Goal: Information Seeking & Learning: Understand process/instructions

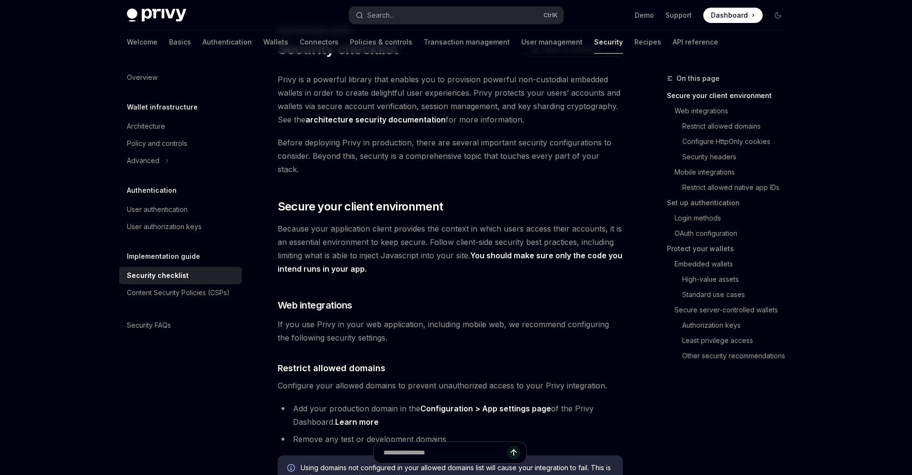
scroll to position [96, 0]
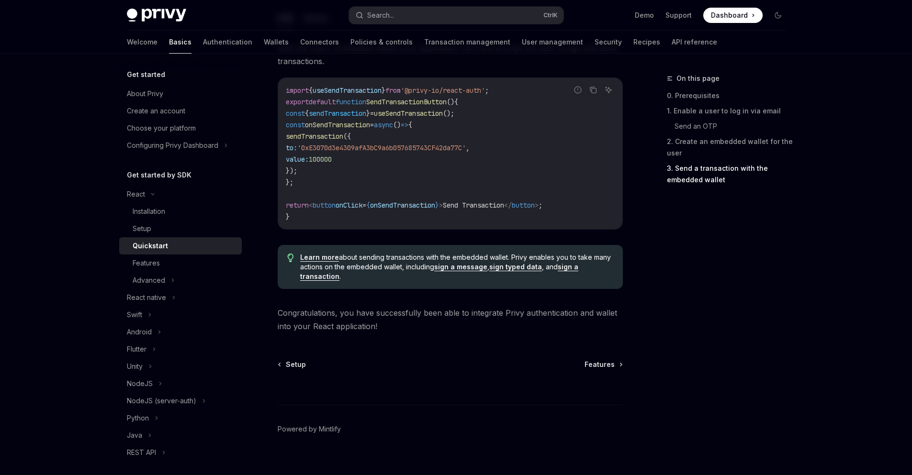
scroll to position [814, 0]
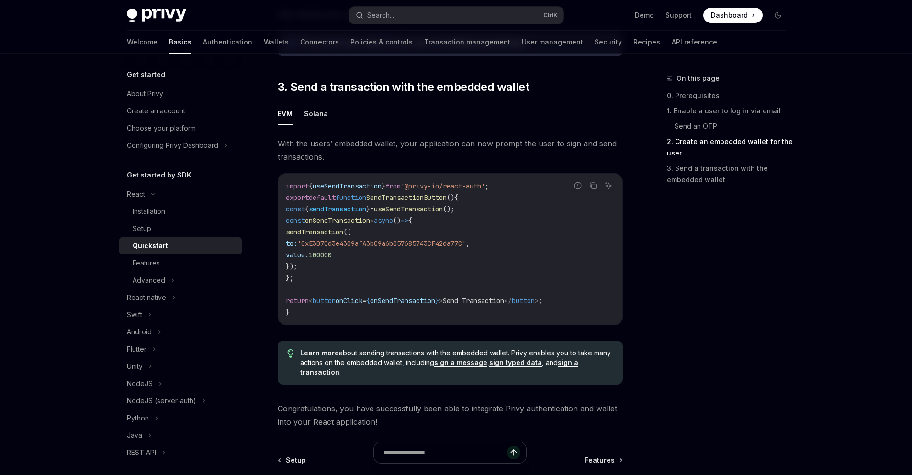
drag, startPoint x: 505, startPoint y: 256, endPoint x: 436, endPoint y: 274, distance: 72.2
click at [436, 274] on code "import { useSendTransaction } from '@privy-io/react-auth' ; export default func…" at bounding box center [450, 249] width 329 height 138
drag, startPoint x: 503, startPoint y: 256, endPoint x: 490, endPoint y: 258, distance: 13.5
drag, startPoint x: 490, startPoint y: 258, endPoint x: 430, endPoint y: 282, distance: 64.2
click at [430, 282] on code "import { useSendTransaction } from '@privy-io/react-auth' ; export default func…" at bounding box center [450, 249] width 329 height 138
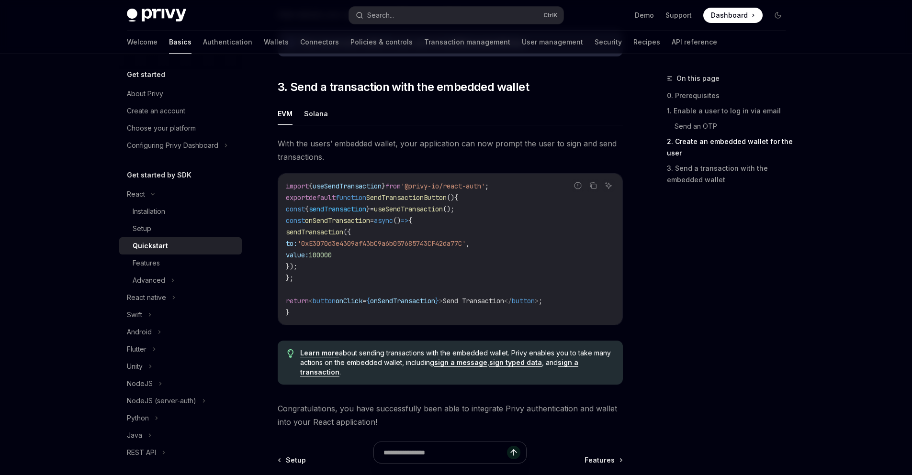
drag, startPoint x: 468, startPoint y: 267, endPoint x: 418, endPoint y: 274, distance: 50.3
click at [418, 274] on code "import { useSendTransaction } from '@privy-io/react-auth' ; export default func…" at bounding box center [450, 249] width 329 height 138
drag, startPoint x: 494, startPoint y: 262, endPoint x: 442, endPoint y: 273, distance: 53.3
click at [442, 273] on code "import { useSendTransaction } from '@privy-io/react-auth' ; export default func…" at bounding box center [450, 249] width 329 height 138
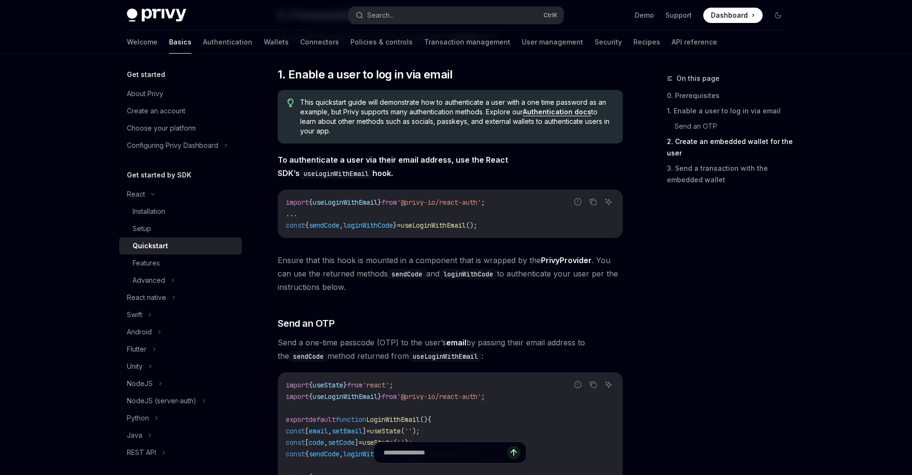
scroll to position [0, 0]
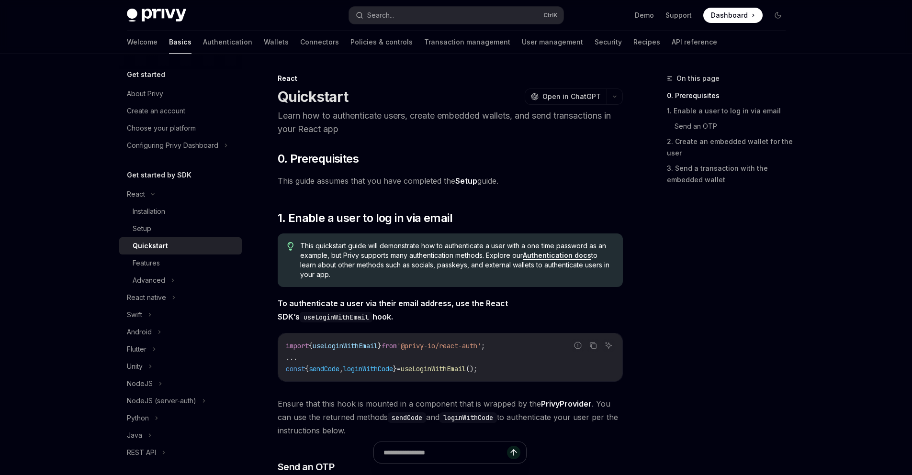
drag, startPoint x: 660, startPoint y: 246, endPoint x: 563, endPoint y: 193, distance: 110.3
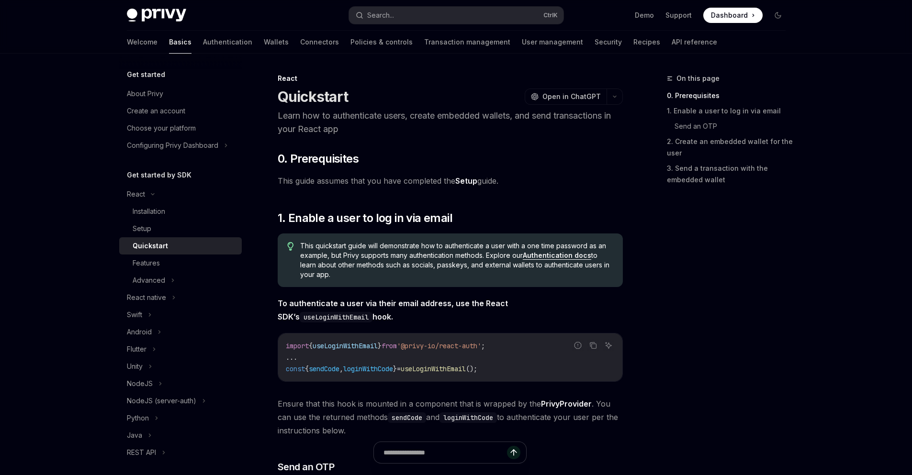
drag, startPoint x: 693, startPoint y: 264, endPoint x: 678, endPoint y: 253, distance: 18.1
drag, startPoint x: 678, startPoint y: 253, endPoint x: 598, endPoint y: 195, distance: 99.4
drag, startPoint x: 658, startPoint y: 270, endPoint x: 538, endPoint y: 182, distance: 148.8
click at [538, 182] on span "This guide assumes that you have completed the Setup guide." at bounding box center [450, 180] width 345 height 13
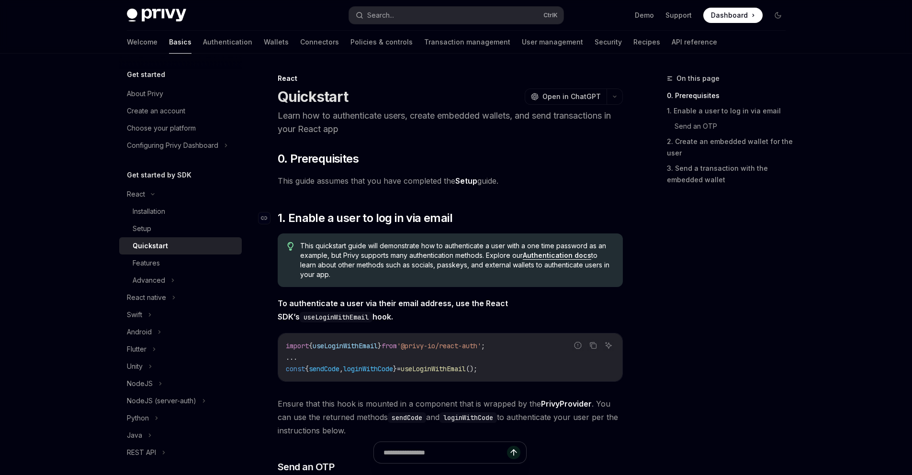
drag, startPoint x: 677, startPoint y: 304, endPoint x: 608, endPoint y: 214, distance: 113.4
drag, startPoint x: 685, startPoint y: 267, endPoint x: 589, endPoint y: 182, distance: 127.8
click at [589, 182] on span "This guide assumes that you have completed the Setup guide." at bounding box center [450, 180] width 345 height 13
drag, startPoint x: 690, startPoint y: 251, endPoint x: 681, endPoint y: 241, distance: 13.9
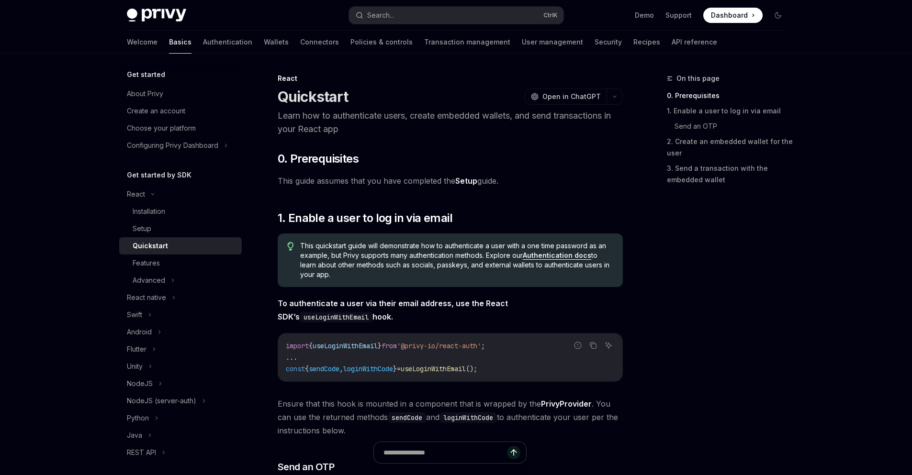
drag, startPoint x: 681, startPoint y: 241, endPoint x: 617, endPoint y: 186, distance: 84.5
click at [617, 186] on span "This guide assumes that you have completed the Setup guide." at bounding box center [450, 180] width 345 height 13
drag, startPoint x: 652, startPoint y: 248, endPoint x: 643, endPoint y: 233, distance: 17.4
drag, startPoint x: 643, startPoint y: 233, endPoint x: 591, endPoint y: 168, distance: 83.8
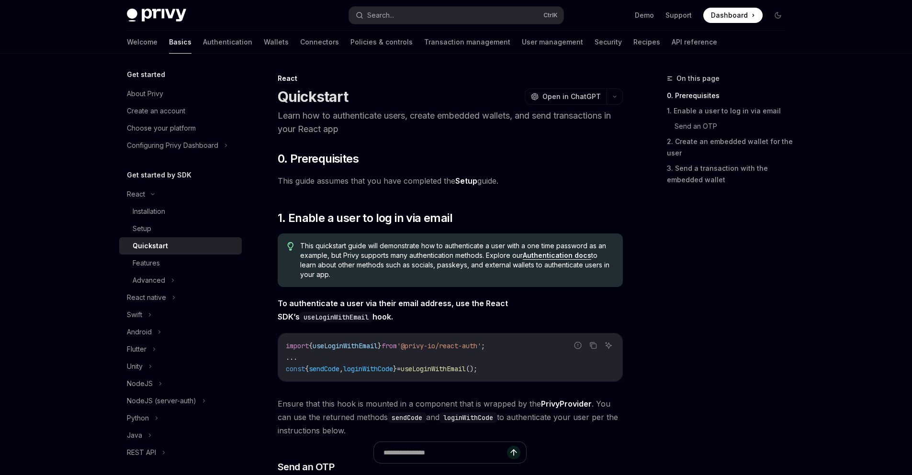
drag, startPoint x: 662, startPoint y: 254, endPoint x: 650, endPoint y: 232, distance: 24.6
drag, startPoint x: 650, startPoint y: 232, endPoint x: 598, endPoint y: 177, distance: 75.5
click at [598, 177] on span "This guide assumes that you have completed the Setup guide." at bounding box center [450, 180] width 345 height 13
